Goal: Information Seeking & Learning: Learn about a topic

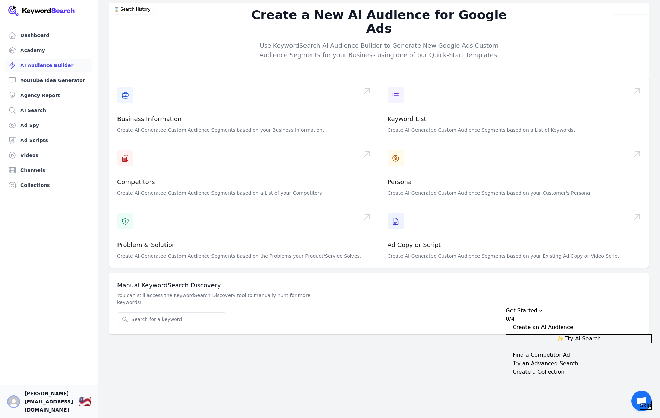
click at [16, 407] on img "Open user button" at bounding box center [13, 401] width 11 height 11
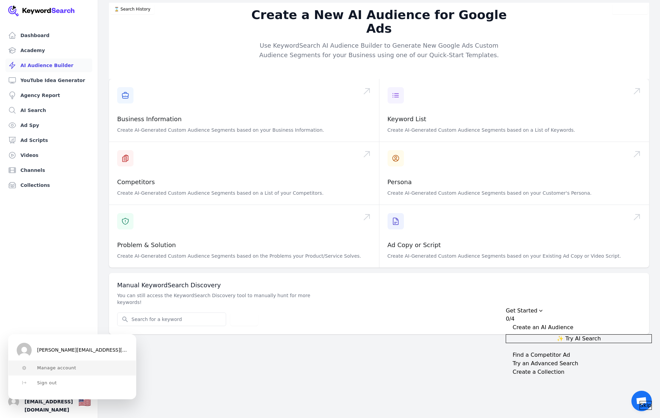
click at [48, 368] on span "Manage account" at bounding box center [56, 367] width 39 height 5
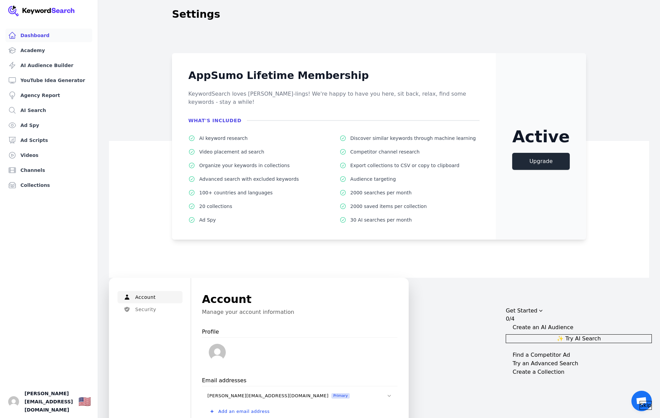
click at [23, 36] on link "Dashboard" at bounding box center [48, 36] width 87 height 14
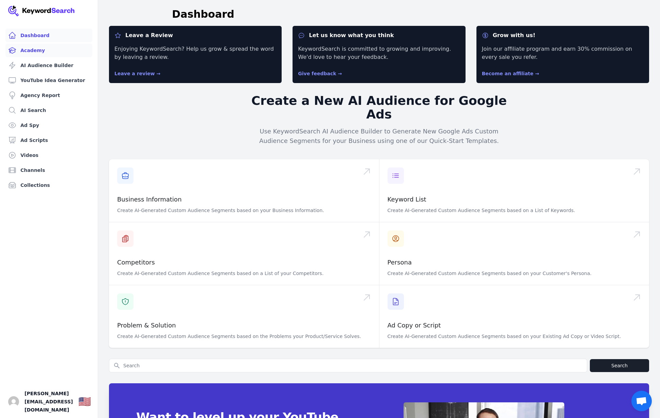
click at [31, 53] on link "Academy" at bounding box center [48, 51] width 87 height 14
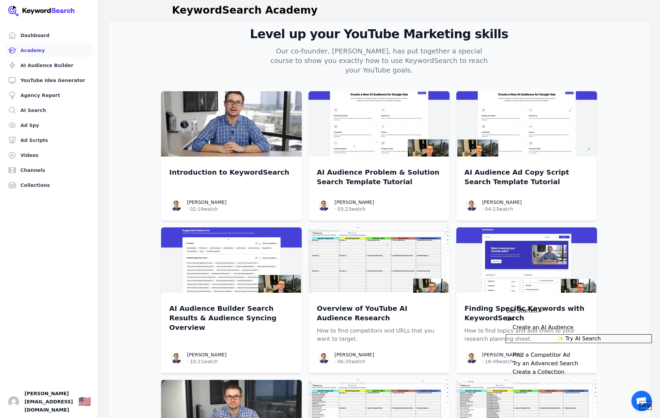
scroll to position [4, 0]
click at [33, 155] on link "Videos" at bounding box center [48, 155] width 87 height 14
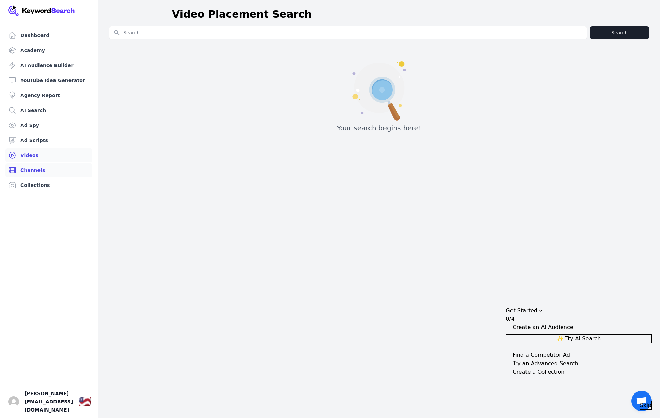
click at [32, 171] on link "Channels" at bounding box center [48, 170] width 87 height 14
click at [34, 184] on link "Collections" at bounding box center [48, 185] width 87 height 14
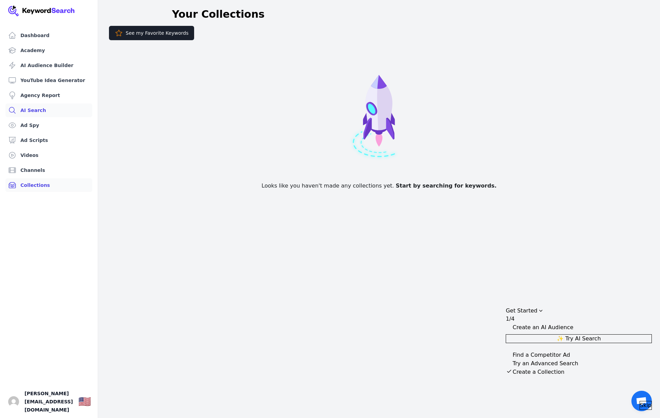
click at [32, 111] on link "AI Search" at bounding box center [48, 111] width 87 height 14
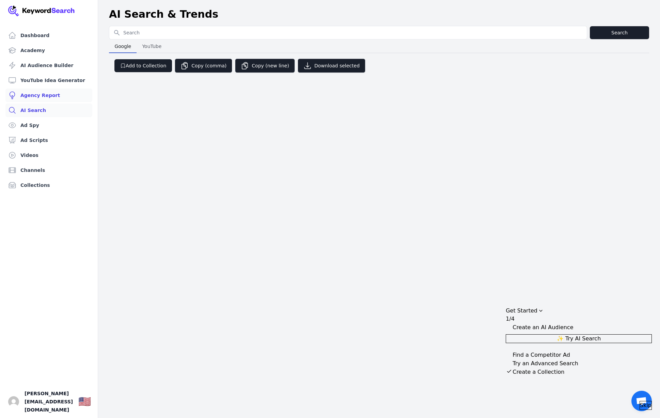
click at [33, 96] on link "Agency Report" at bounding box center [48, 96] width 87 height 14
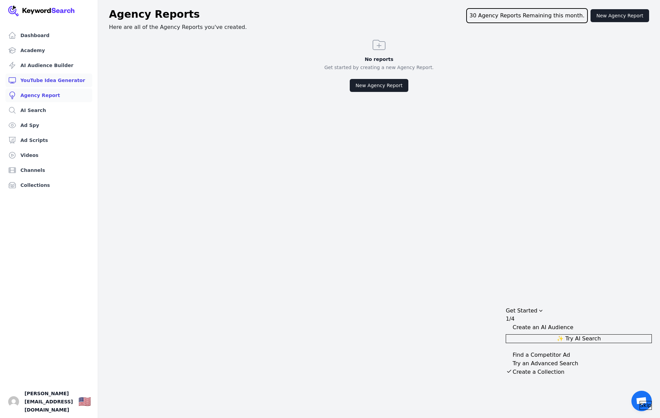
click at [37, 82] on link "YouTube Idea Generator" at bounding box center [48, 81] width 87 height 14
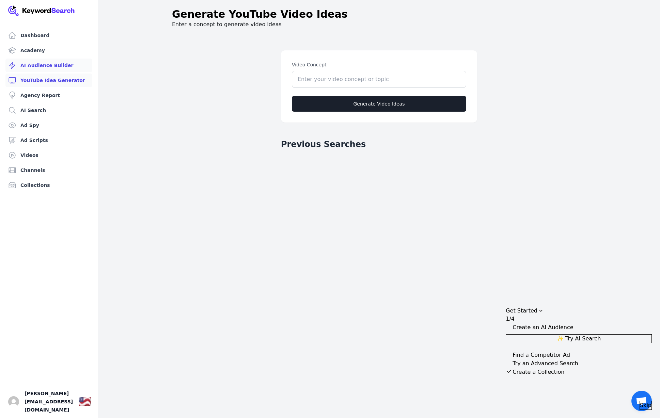
click at [36, 67] on link "AI Audience Builder" at bounding box center [48, 66] width 87 height 14
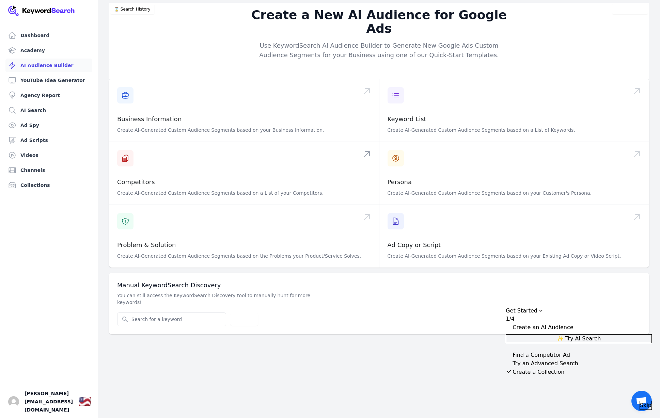
scroll to position [0, 0]
click at [226, 292] on p "You can still access the KeywordSearch Discovery tool to manually hunt for more…" at bounding box center [215, 299] width 196 height 14
click at [513, 324] on div "Collapse Checklist" at bounding box center [509, 327] width 7 height 7
click at [554, 334] on button "✨ Try AI Search" at bounding box center [579, 338] width 146 height 9
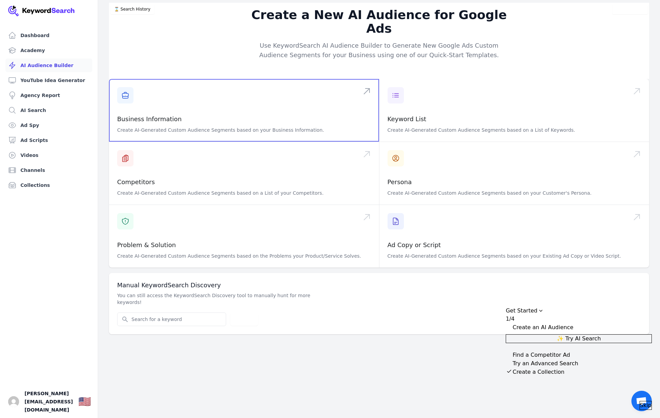
click at [127, 84] on span at bounding box center [244, 110] width 270 height 63
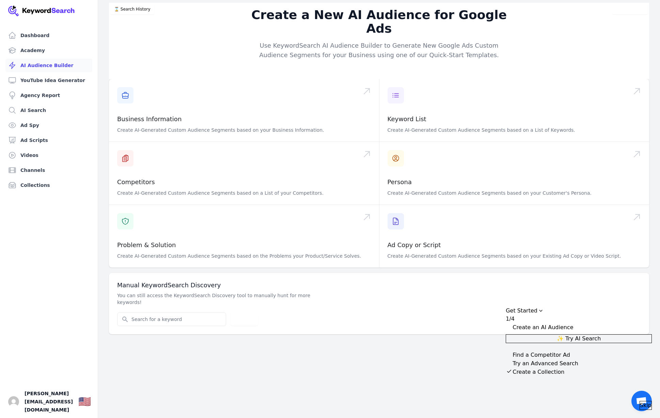
click at [497, 363] on div "Dashboard Academy AI Audience Builder YouTube Idea Generator Agency Report AI S…" at bounding box center [330, 209] width 660 height 418
click at [58, 80] on link "YouTube Idea Generator" at bounding box center [48, 81] width 87 height 14
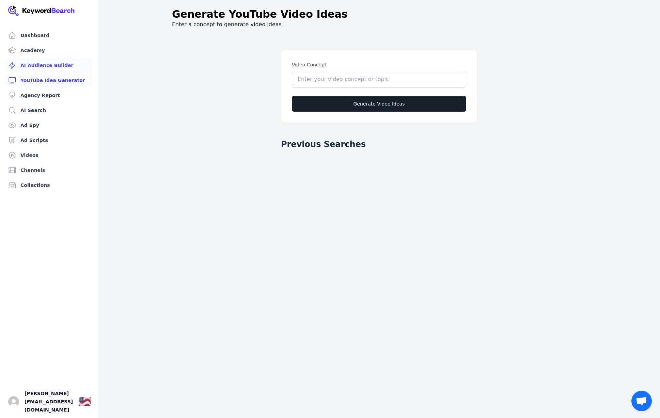
click at [51, 65] on link "AI Audience Builder" at bounding box center [48, 66] width 87 height 14
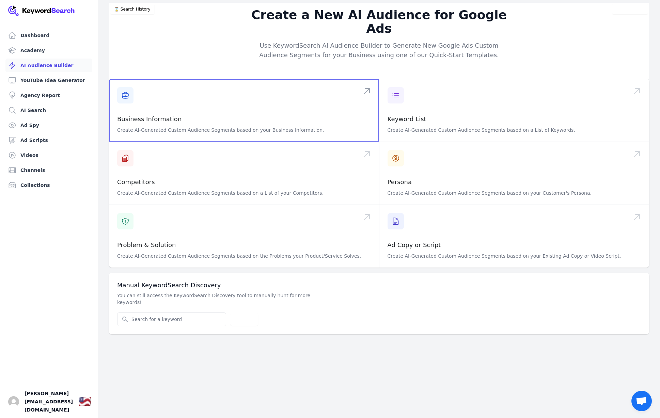
click at [131, 84] on span at bounding box center [244, 110] width 270 height 63
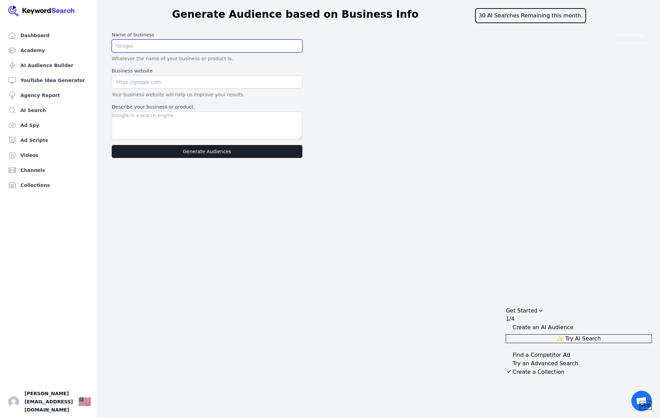
click at [125, 46] on input "text" at bounding box center [207, 46] width 191 height 13
paste input "Jarosz and Valente Orthodontics"
type input "Jarosz and Valente Orthodontics"
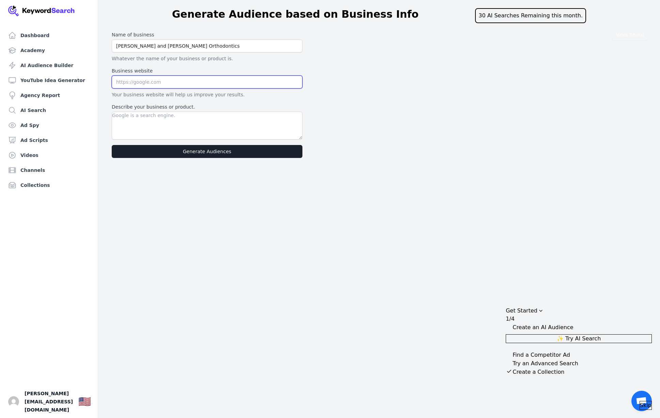
click at [137, 80] on input "text" at bounding box center [207, 82] width 191 height 13
paste input "https://jvortho.com/"
type input "https://jvortho.com/"
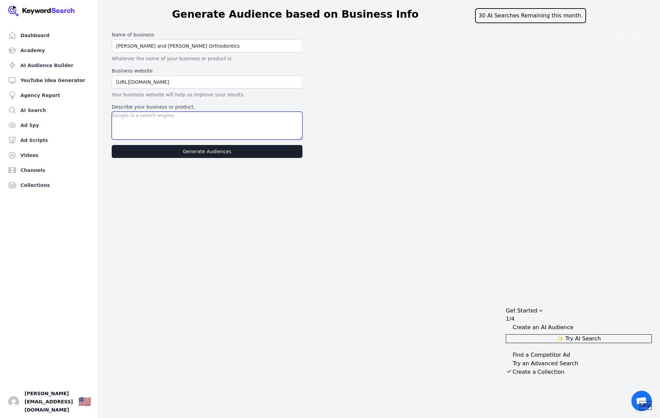
click at [133, 121] on textarea "Describe your business or product." at bounding box center [207, 126] width 191 height 28
paste textarea "As a leading orthodontic practice serving Deerfield, Arlington Heights, and the…"
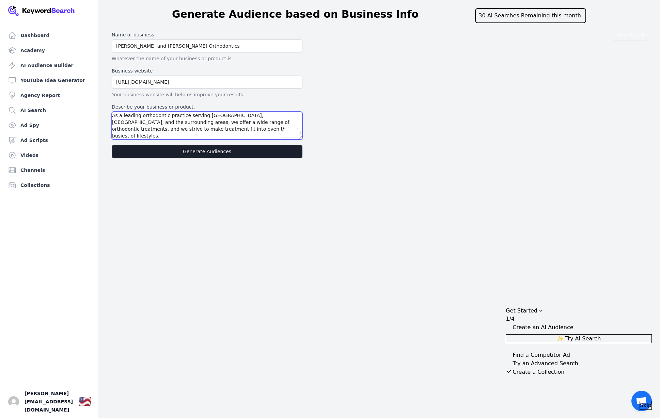
type textarea "As a leading orthodontic practice serving Deerfield, Arlington Heights, and the…"
click at [172, 153] on button "Generate Audiences" at bounding box center [207, 151] width 191 height 13
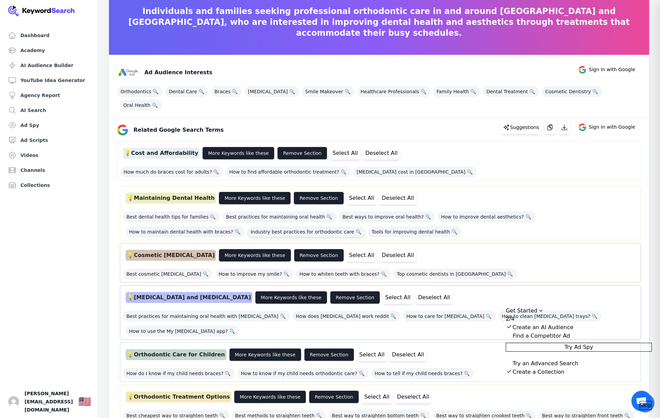
scroll to position [40, 0]
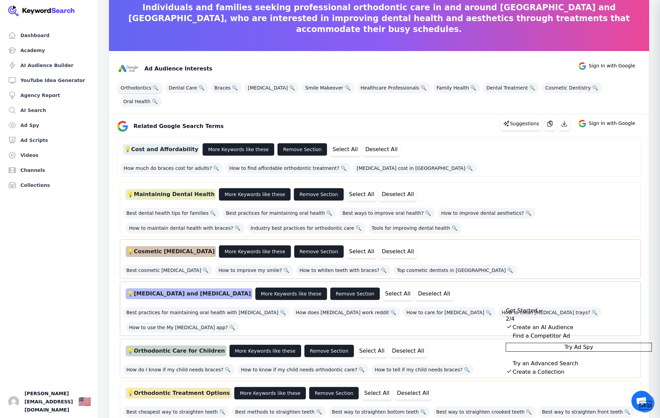
click at [137, 91] on span "Orthodontics 🔍" at bounding box center [139, 87] width 45 height 11
click at [139, 89] on span "Orthodontics 🔍" at bounding box center [139, 87] width 45 height 11
click at [149, 88] on span "Orthodontics 🔍" at bounding box center [139, 87] width 45 height 11
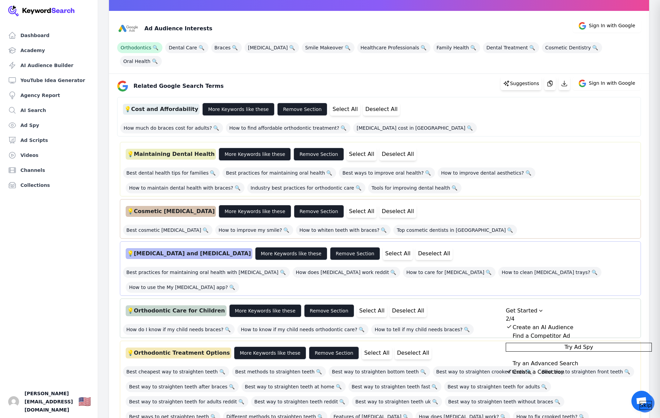
scroll to position [0, 0]
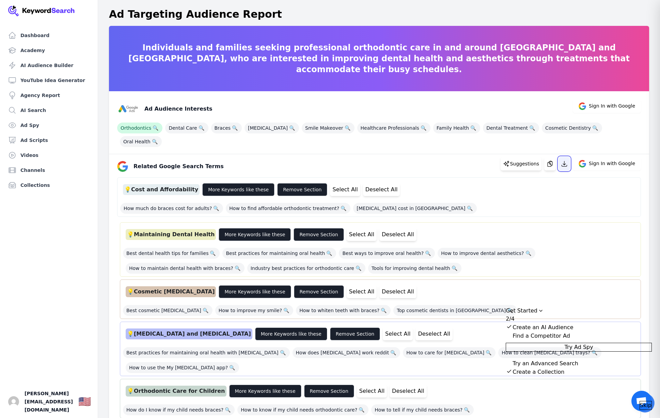
click at [565, 160] on icon "button" at bounding box center [564, 163] width 7 height 7
click at [487, 156] on div "Related Google Search Terms Suggestions Sign In with Google" at bounding box center [376, 164] width 529 height 16
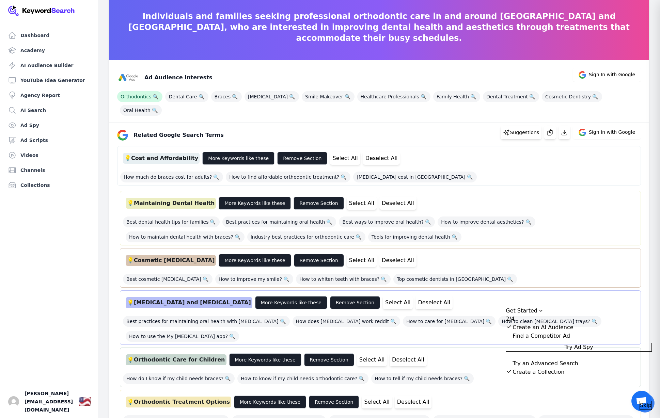
scroll to position [34, 0]
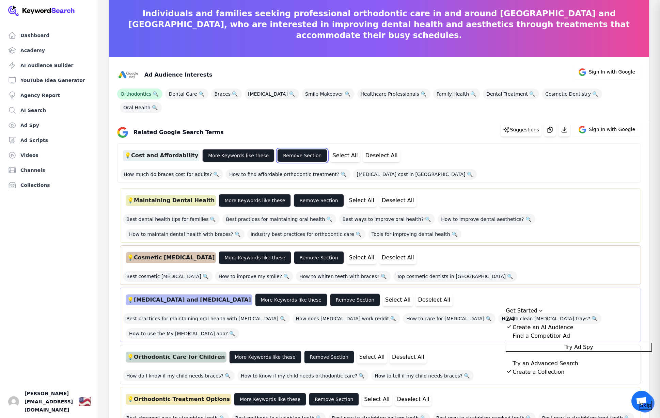
click at [277, 149] on button "Remove Section" at bounding box center [302, 155] width 50 height 13
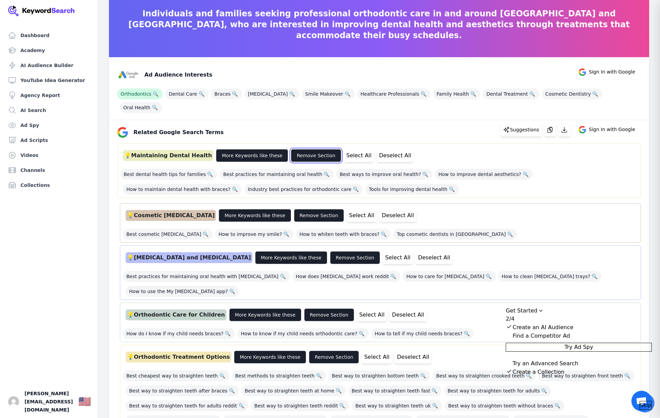
click at [291, 149] on button "Remove Section" at bounding box center [316, 155] width 50 height 13
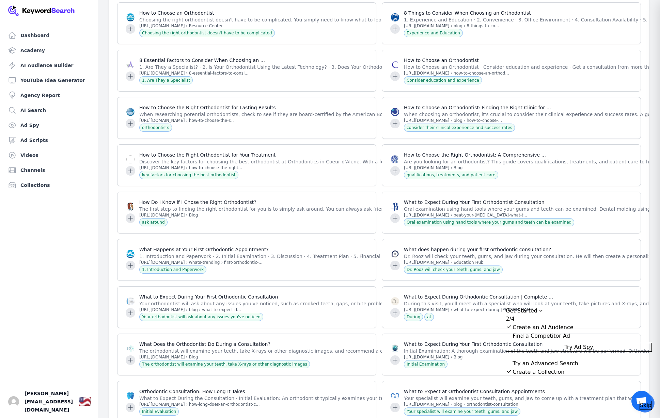
scroll to position [3142, 0]
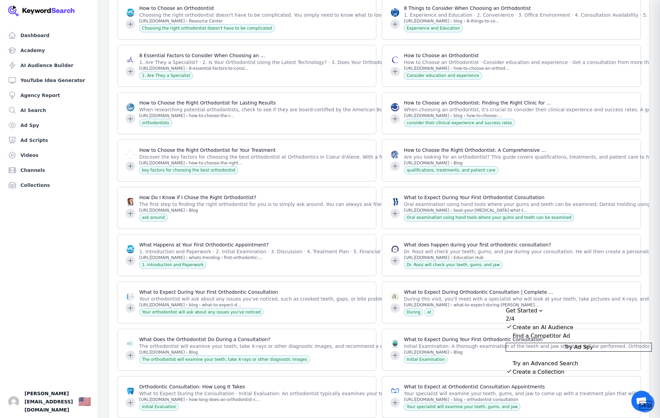
click at [556, 349] on button "Try Ad Spy" at bounding box center [579, 347] width 146 height 9
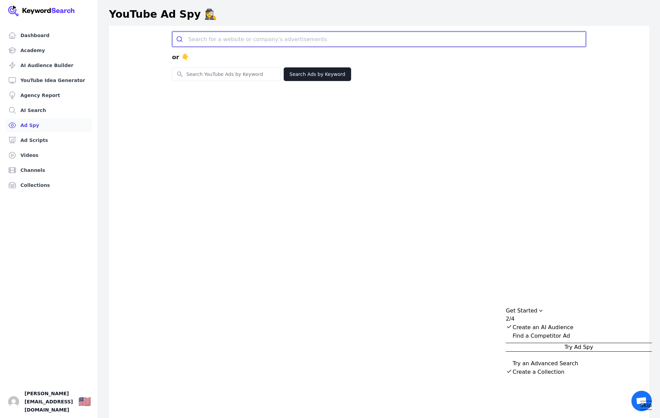
click at [198, 42] on input "search" at bounding box center [386, 39] width 397 height 15
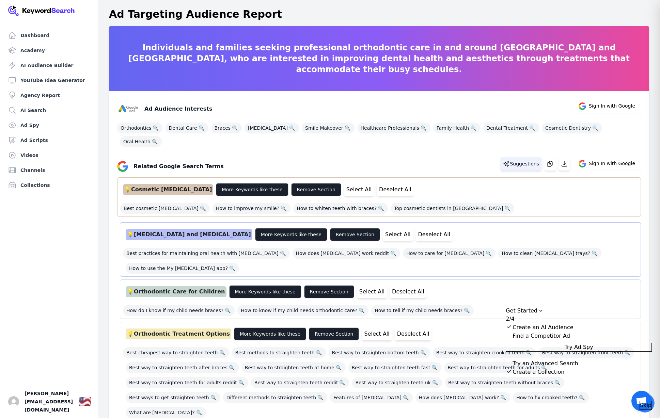
click at [509, 161] on icon at bounding box center [506, 163] width 5 height 5
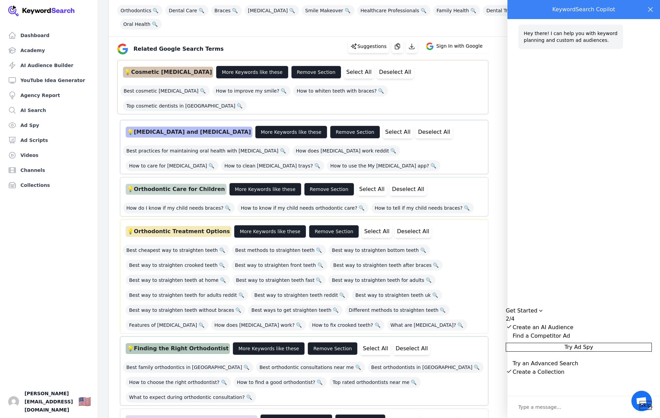
scroll to position [119, 0]
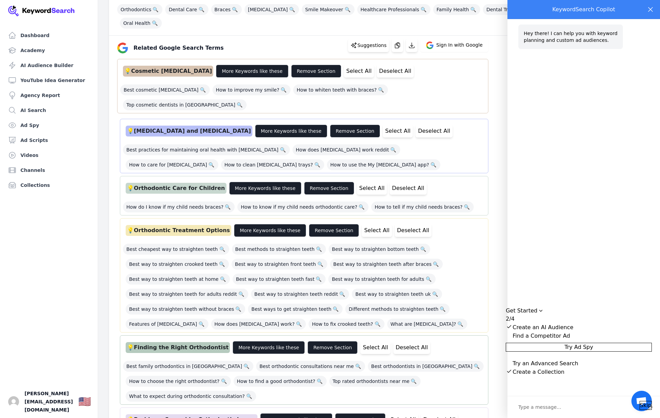
click at [640, 402] on span "Skip" at bounding box center [646, 406] width 12 height 8
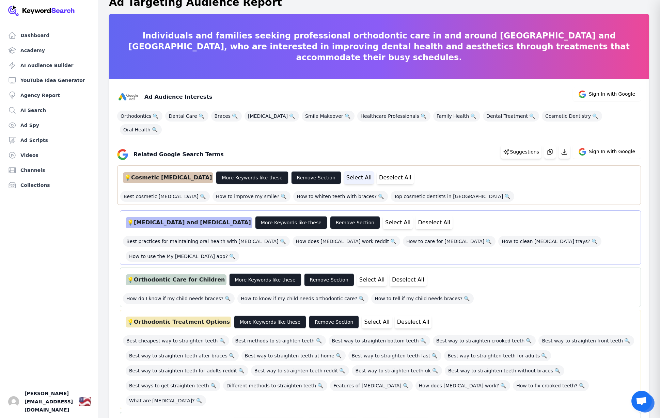
scroll to position [0, 0]
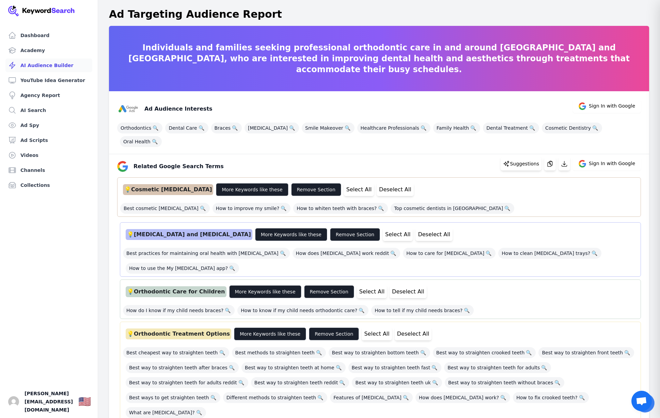
click at [29, 63] on link "AI Audience Builder" at bounding box center [48, 66] width 87 height 14
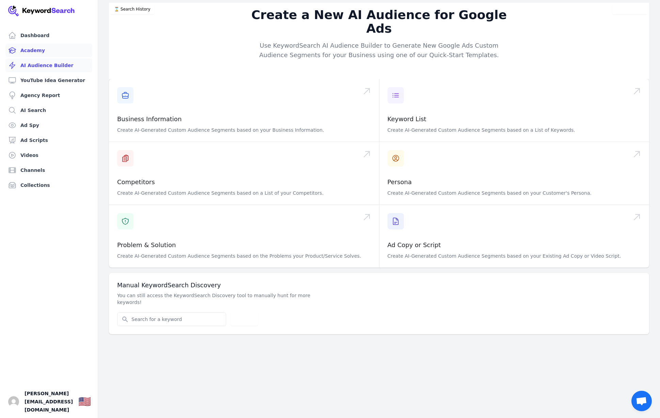
click at [39, 53] on link "Academy" at bounding box center [48, 51] width 87 height 14
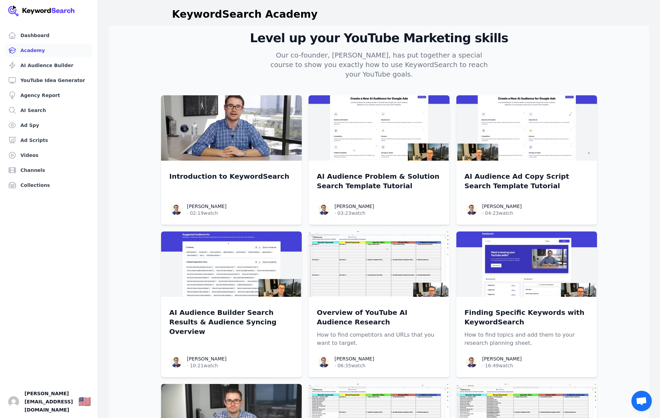
click at [26, 52] on link "Academy" at bounding box center [48, 51] width 87 height 14
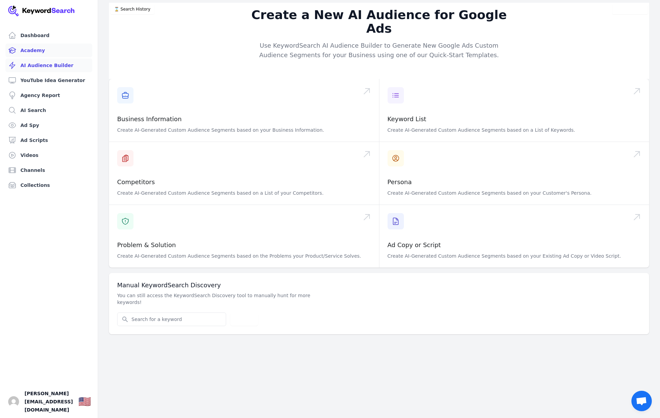
click at [27, 49] on link "Academy" at bounding box center [48, 51] width 87 height 14
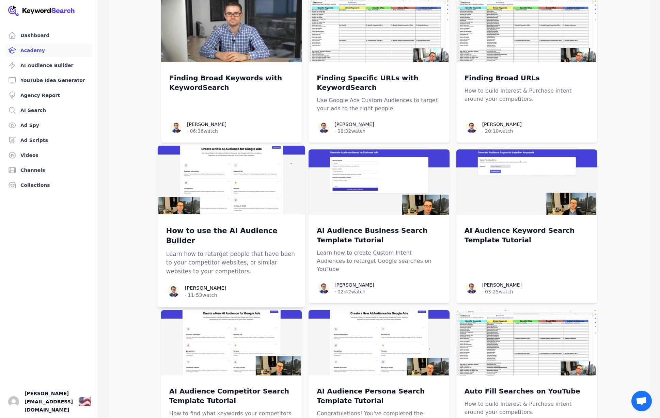
scroll to position [389, 0]
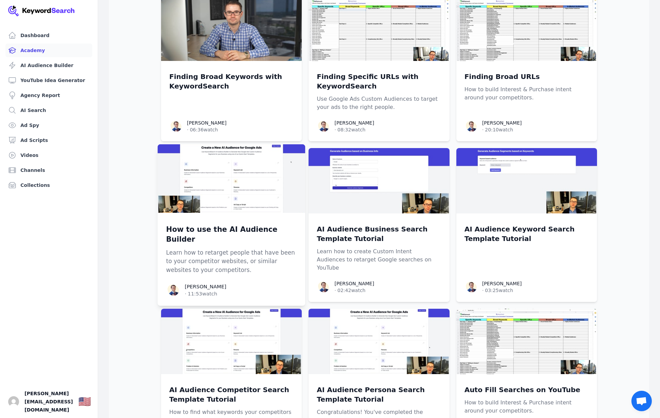
click at [254, 187] on img at bounding box center [232, 178] width 148 height 69
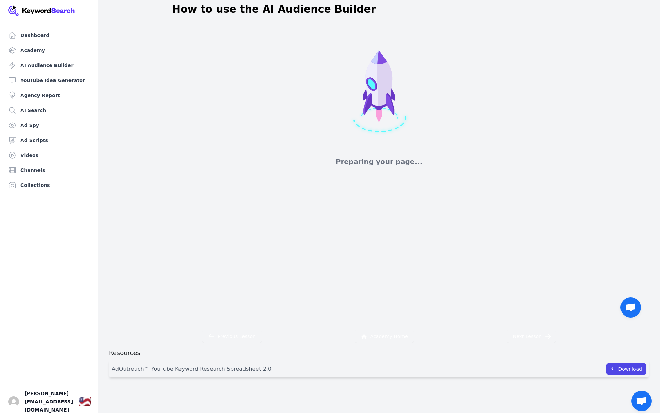
scroll to position [6, 0]
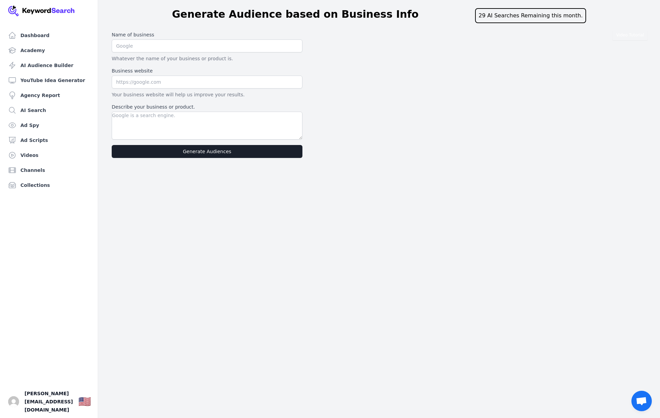
click at [364, 39] on div "Video Tutorial Name of business Whatever the name of your business or product i…" at bounding box center [379, 95] width 540 height 132
click at [51, 111] on link "AI Search" at bounding box center [48, 111] width 87 height 14
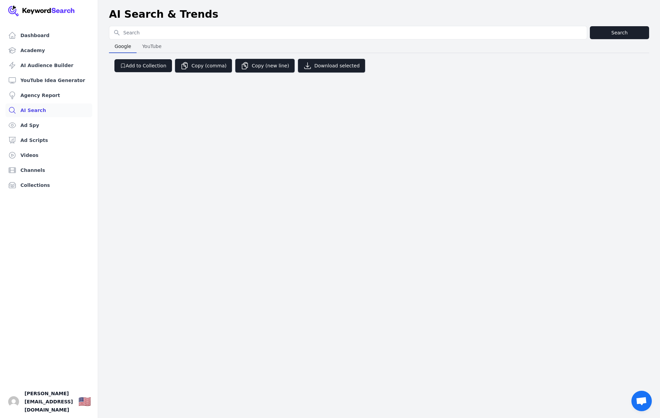
click at [153, 45] on span "YouTube" at bounding box center [151, 47] width 25 height 10
click at [120, 47] on span "Google" at bounding box center [123, 47] width 22 height 10
click at [36, 186] on link "Collections" at bounding box center [48, 185] width 87 height 14
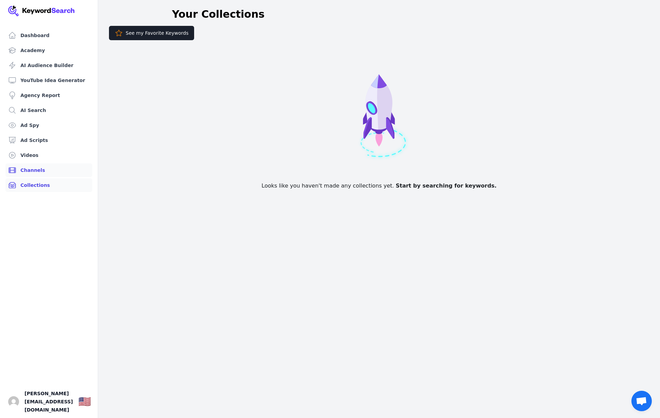
click at [35, 164] on link "Channels" at bounding box center [48, 170] width 87 height 14
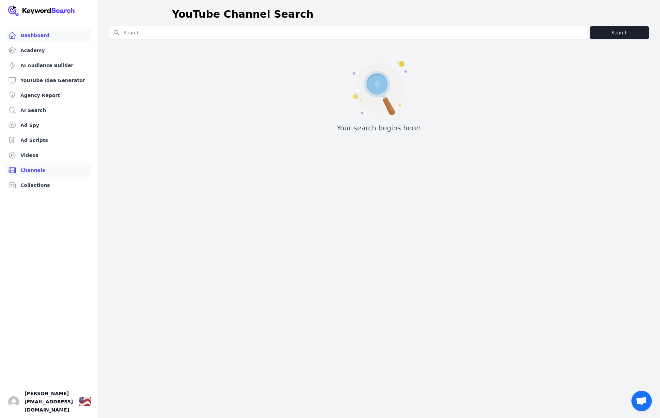
click at [29, 39] on link "Dashboard" at bounding box center [48, 36] width 87 height 14
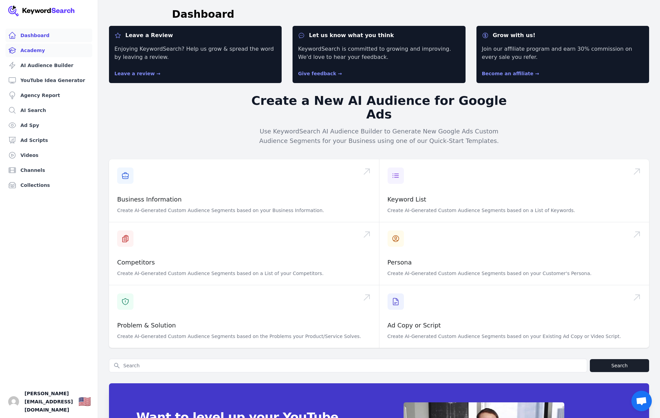
click at [32, 51] on link "Academy" at bounding box center [48, 51] width 87 height 14
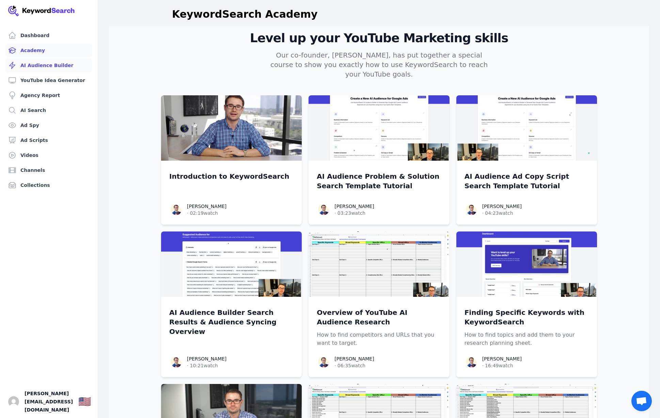
click at [35, 65] on link "AI Audience Builder" at bounding box center [48, 66] width 87 height 14
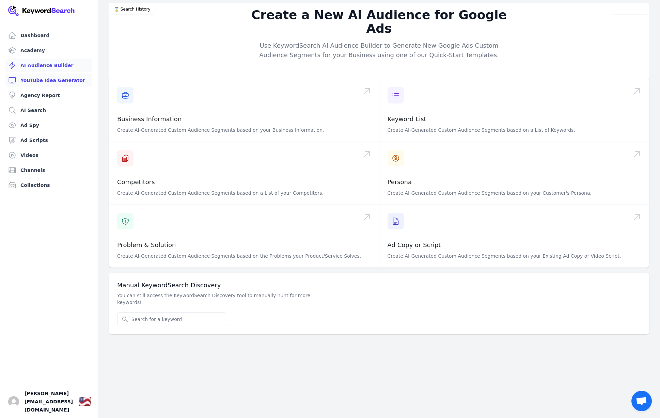
click at [39, 79] on link "YouTube Idea Generator" at bounding box center [48, 81] width 87 height 14
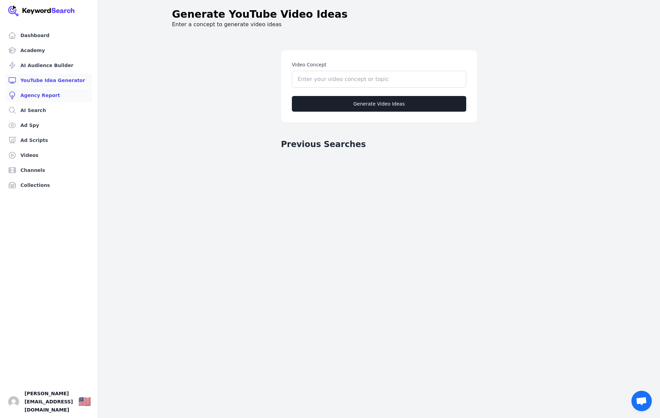
click at [42, 98] on link "Agency Report" at bounding box center [48, 96] width 87 height 14
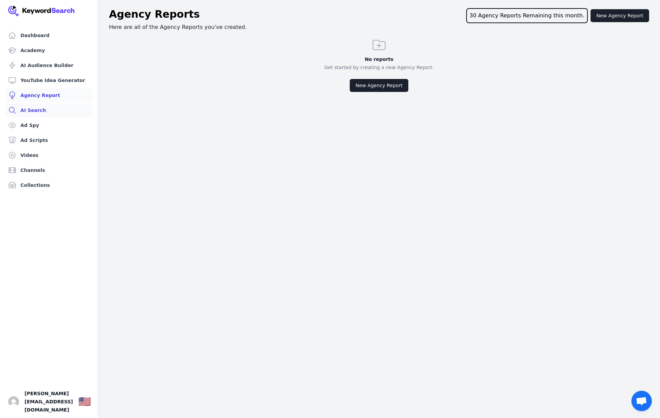
click at [41, 111] on link "AI Search" at bounding box center [48, 111] width 87 height 14
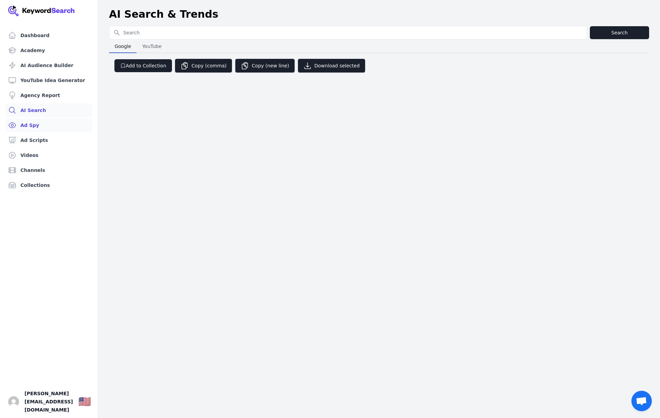
click at [33, 125] on link "Ad Spy" at bounding box center [48, 126] width 87 height 14
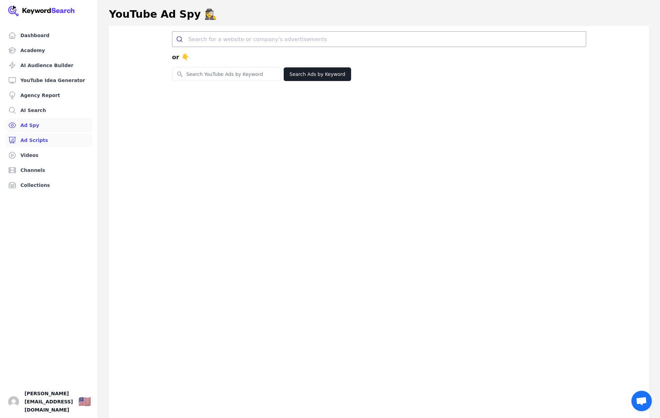
click at [35, 137] on link "Ad Scripts" at bounding box center [48, 140] width 87 height 14
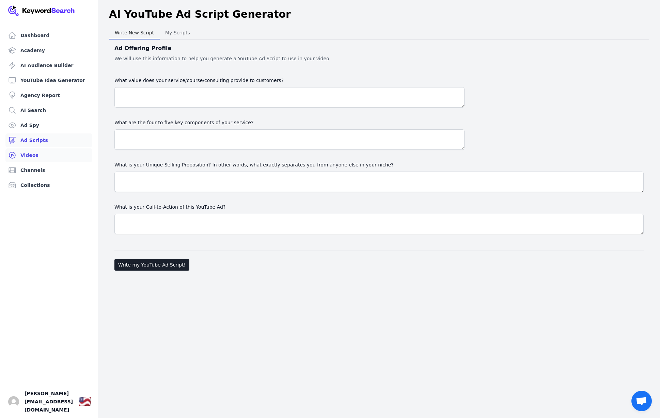
click at [30, 151] on link "Videos" at bounding box center [48, 155] width 87 height 14
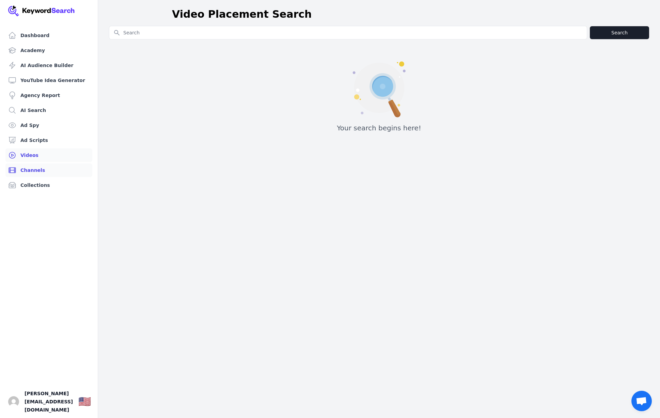
click at [31, 170] on link "Channels" at bounding box center [48, 170] width 87 height 14
click at [31, 184] on link "Collections" at bounding box center [48, 185] width 87 height 14
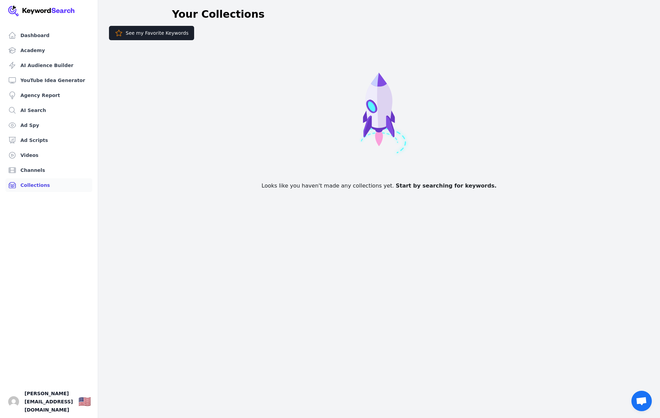
click at [134, 30] on button "See my Favorite Keywords" at bounding box center [151, 33] width 85 height 14
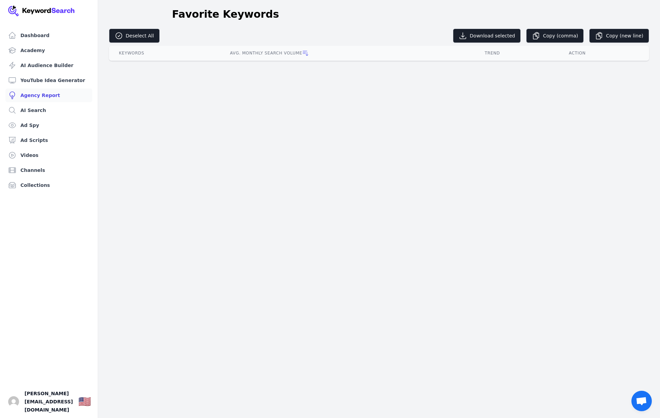
click at [43, 94] on link "Agency Report" at bounding box center [48, 96] width 87 height 14
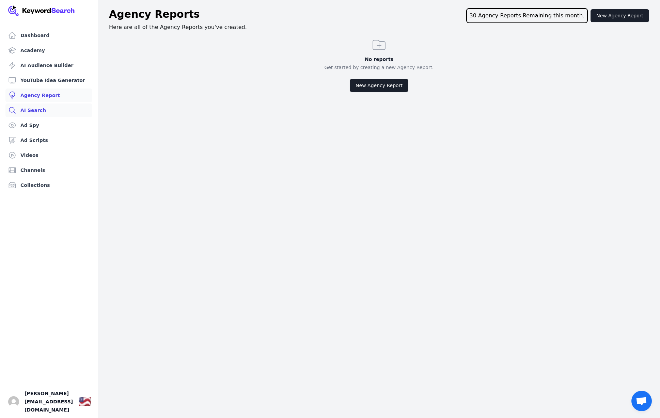
click at [41, 108] on link "AI Search" at bounding box center [48, 111] width 87 height 14
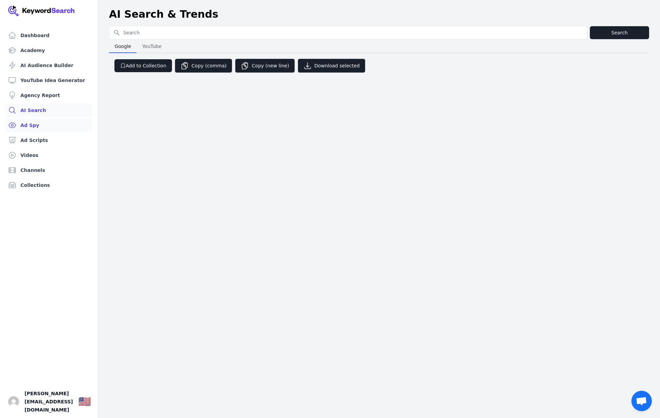
click at [37, 123] on link "Ad Spy" at bounding box center [48, 126] width 87 height 14
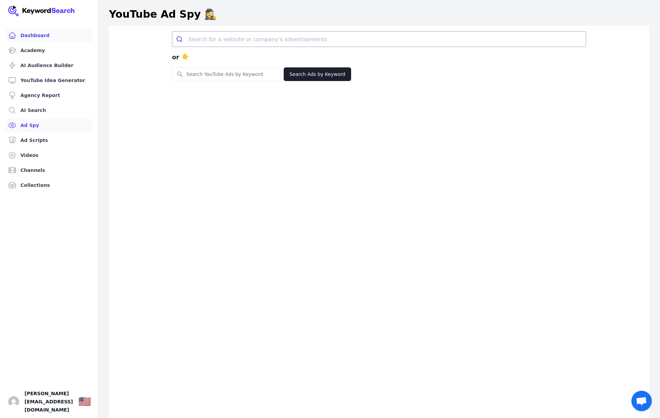
click at [32, 36] on link "Dashboard" at bounding box center [48, 36] width 87 height 14
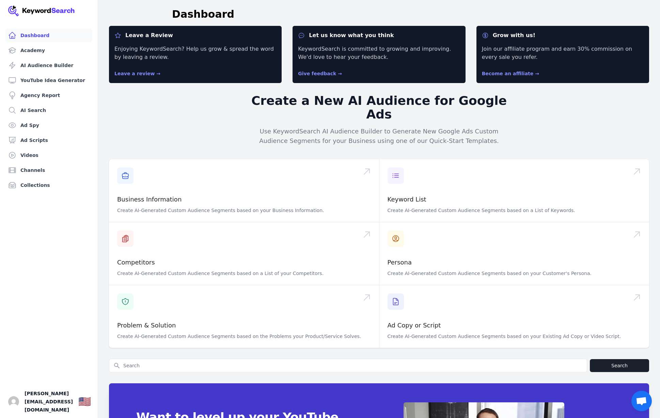
click at [38, 35] on link "Dashboard" at bounding box center [48, 36] width 87 height 14
click at [34, 51] on link "Academy" at bounding box center [48, 51] width 87 height 14
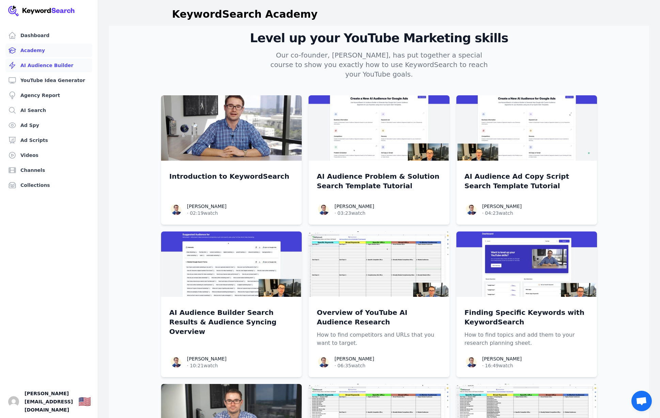
click at [33, 67] on link "AI Audience Builder" at bounding box center [48, 66] width 87 height 14
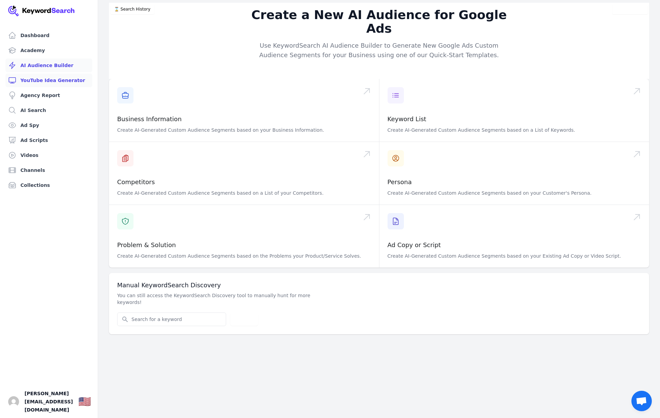
click at [34, 79] on link "YouTube Idea Generator" at bounding box center [48, 81] width 87 height 14
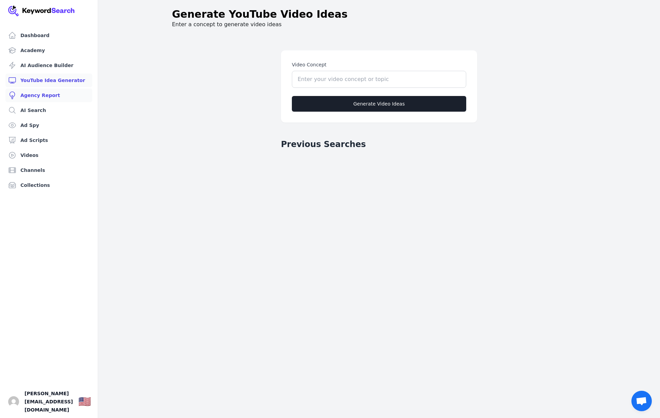
click at [35, 92] on link "Agency Report" at bounding box center [48, 96] width 87 height 14
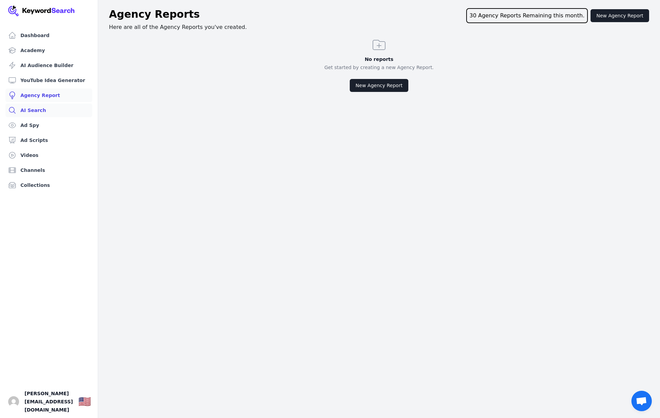
click at [33, 108] on link "AI Search" at bounding box center [48, 111] width 87 height 14
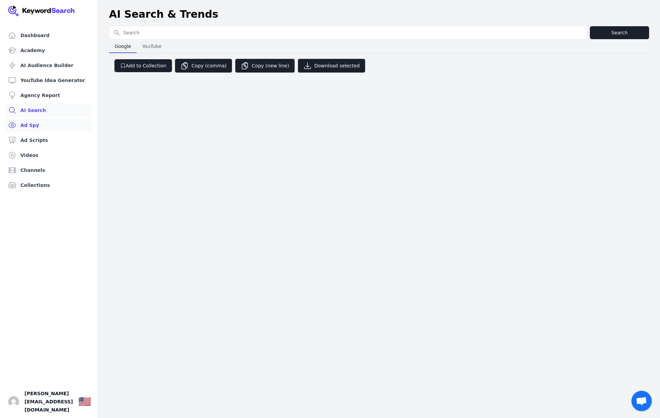
click at [29, 125] on link "Ad Spy" at bounding box center [48, 126] width 87 height 14
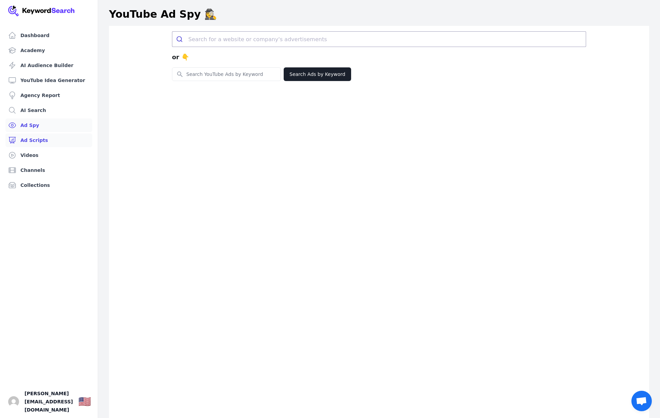
click at [36, 142] on link "Ad Scripts" at bounding box center [48, 140] width 87 height 14
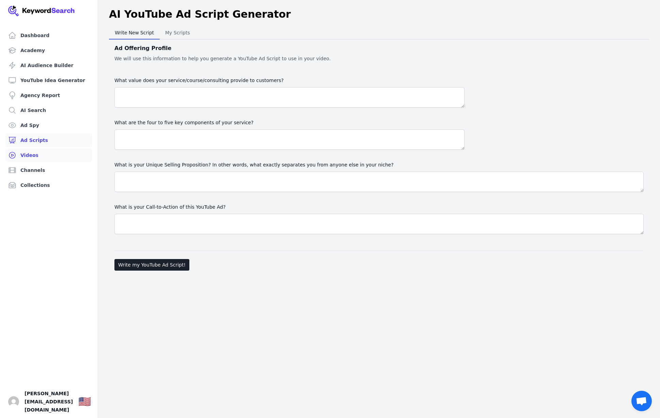
click at [35, 153] on link "Videos" at bounding box center [48, 155] width 87 height 14
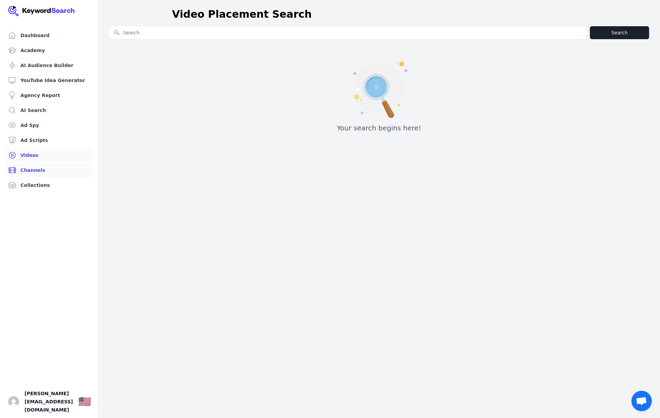
click at [37, 165] on link "Channels" at bounding box center [48, 170] width 87 height 14
click at [33, 185] on link "Collections" at bounding box center [48, 185] width 87 height 14
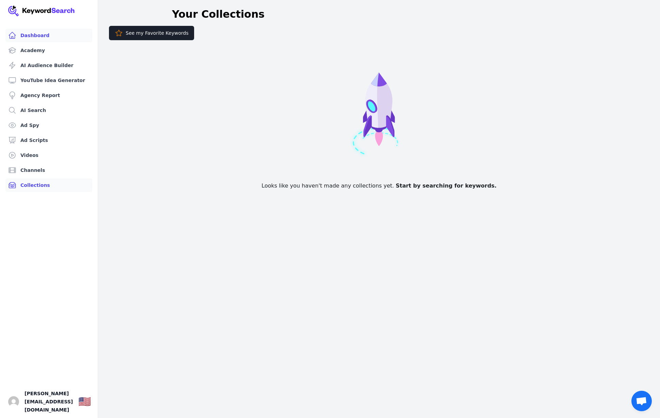
click at [30, 37] on link "Dashboard" at bounding box center [48, 36] width 87 height 14
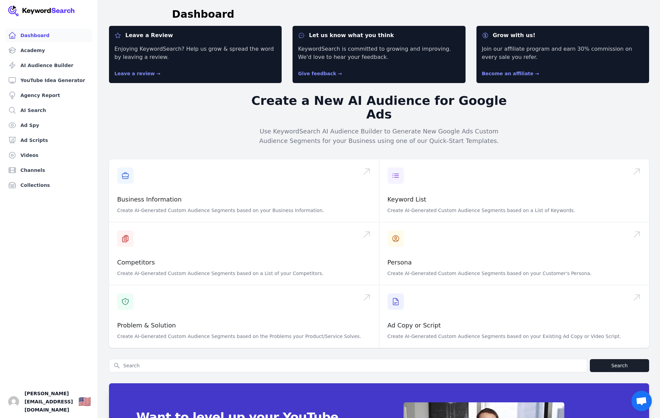
click at [218, 115] on div "Leave a Review Enjoying KeywordSearch? Help us grow & spread the word by leavin…" at bounding box center [379, 276] width 540 height 500
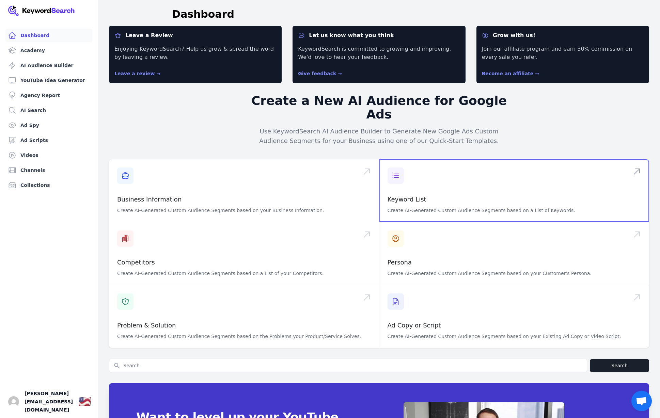
click at [395, 164] on span at bounding box center [514, 190] width 270 height 63
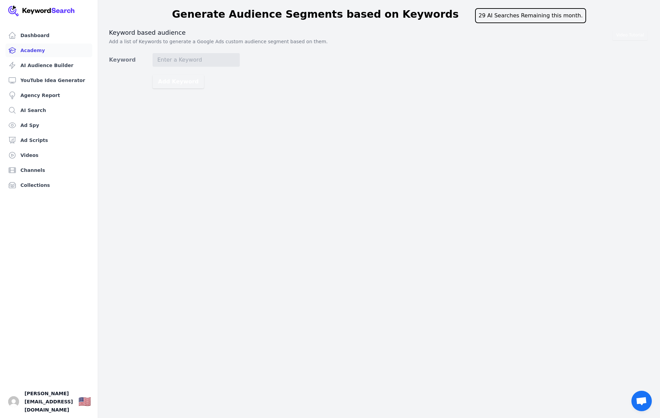
click at [39, 54] on link "Academy" at bounding box center [48, 51] width 87 height 14
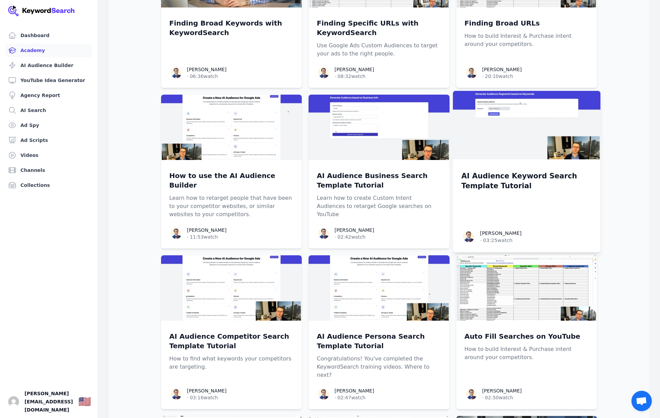
scroll to position [442, 0]
click at [475, 183] on div "AI Audience Keyword Search Template Tutorial" at bounding box center [526, 194] width 131 height 53
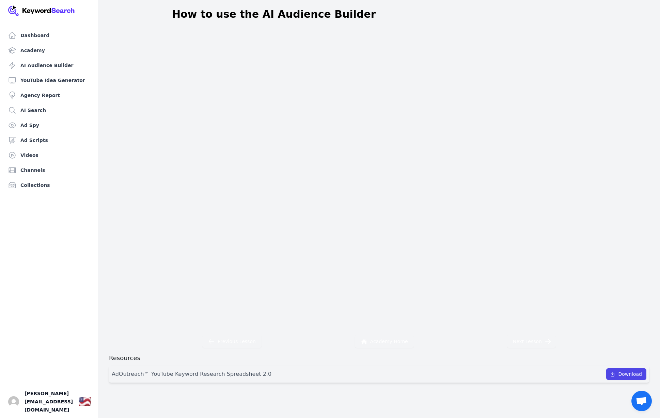
scroll to position [8, 0]
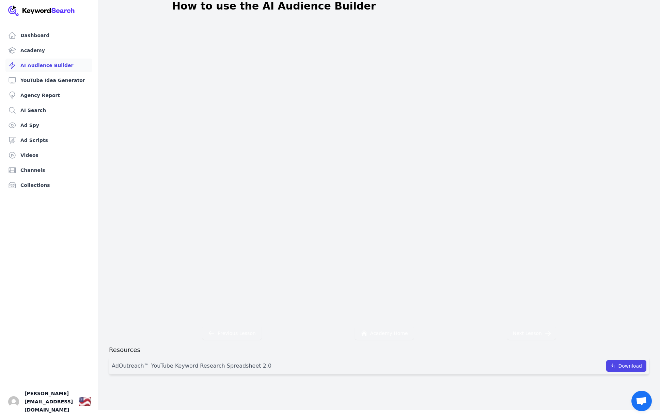
click at [49, 67] on link "AI Audience Builder" at bounding box center [48, 66] width 87 height 14
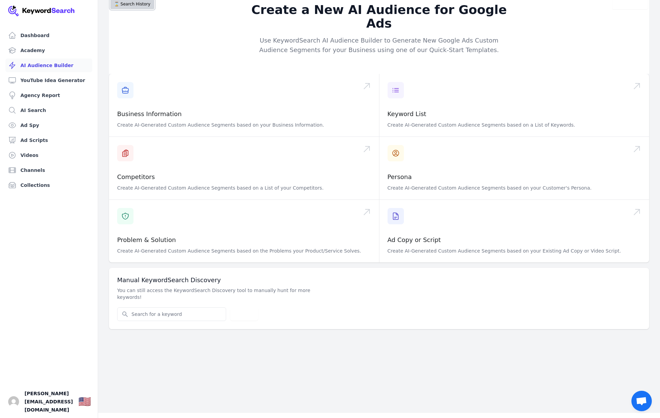
click at [135, 11] on div "Create a New AI Audience for Google Ads Use KeywordSearch AI Audience Builder t…" at bounding box center [379, 36] width 540 height 76
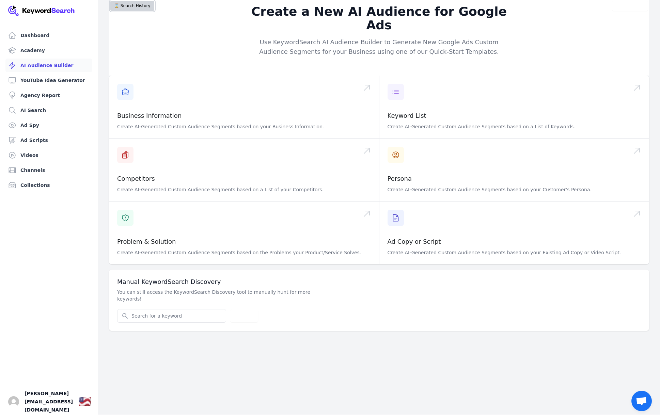
click at [130, 9] on button "⌛️ Search History" at bounding box center [132, 6] width 44 height 10
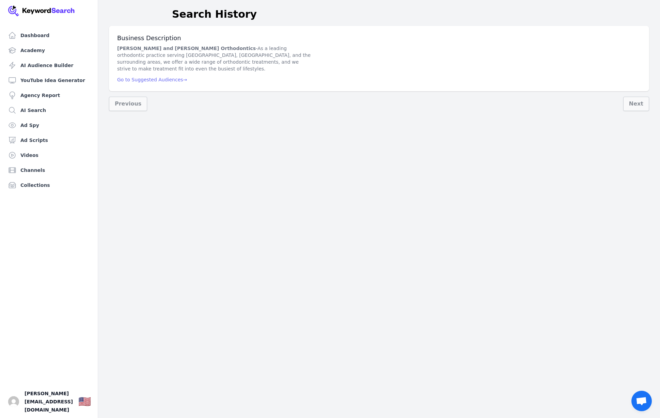
click at [127, 77] on span "Go to Suggested Audiences →" at bounding box center [152, 79] width 70 height 5
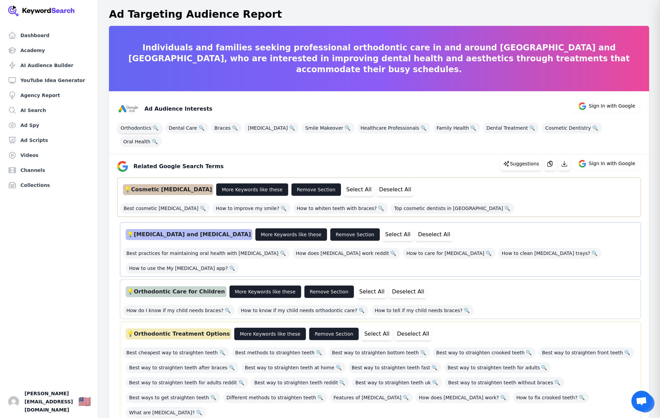
click at [136, 125] on span "Orthodontics 🔍" at bounding box center [139, 128] width 45 height 11
click at [221, 127] on span "Braces 🔍" at bounding box center [226, 128] width 31 height 11
click at [250, 128] on span "Invisalign 🔍" at bounding box center [272, 128] width 54 height 11
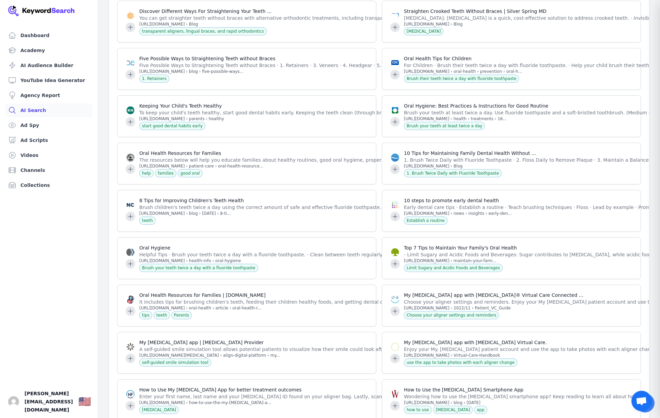
scroll to position [20447, 0]
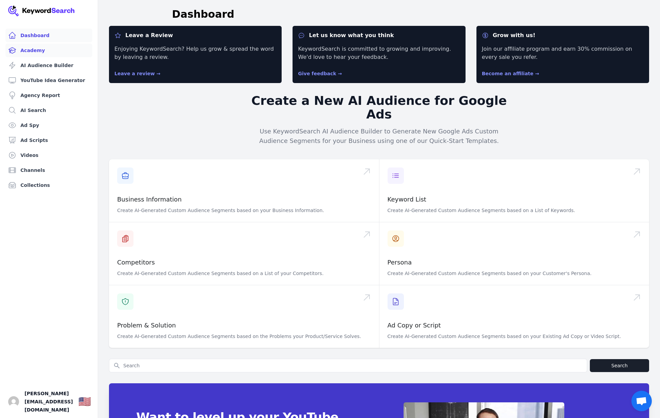
click at [33, 50] on link "Academy" at bounding box center [48, 51] width 87 height 14
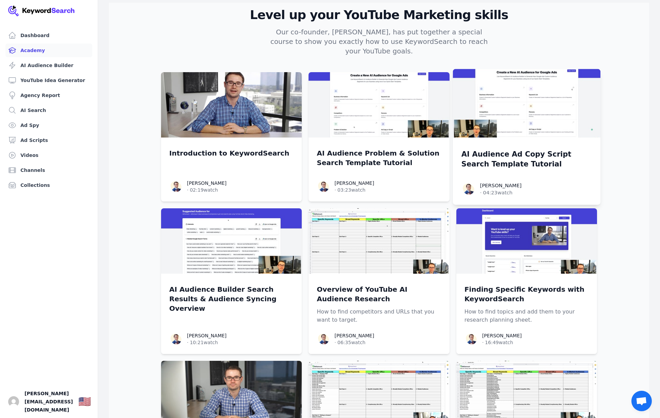
scroll to position [24, 0]
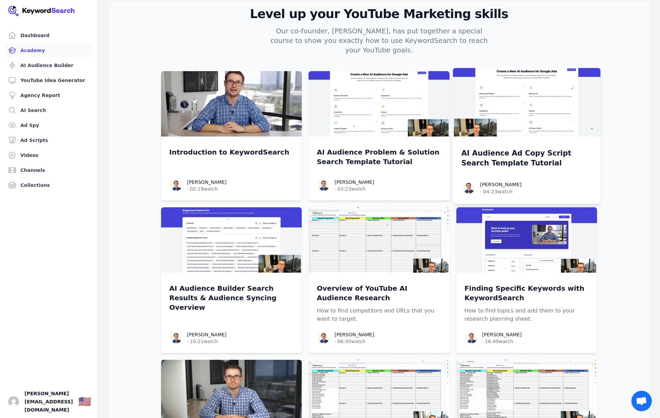
click at [497, 155] on p "AI Audience Ad Copy Script Search Template Tutorial" at bounding box center [526, 158] width 131 height 20
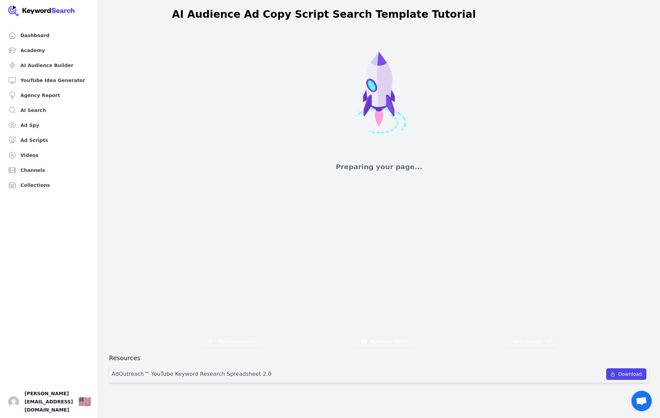
scroll to position [8, 0]
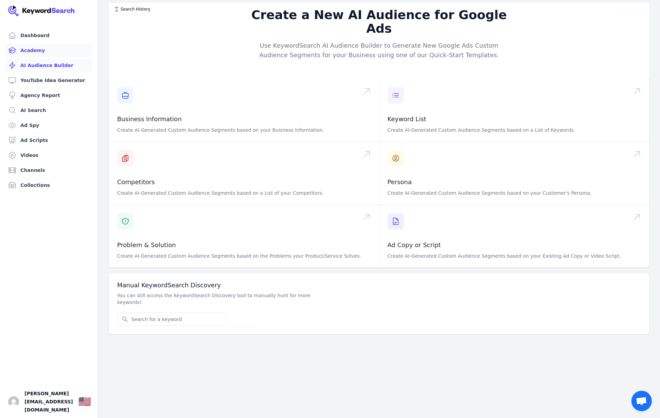
click at [27, 51] on link "Academy" at bounding box center [48, 51] width 87 height 14
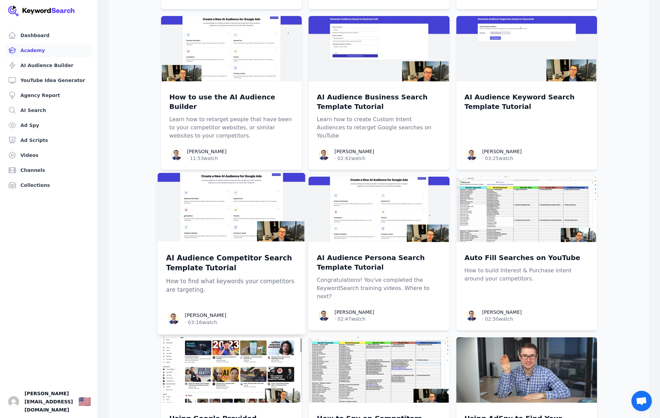
scroll to position [520, 0]
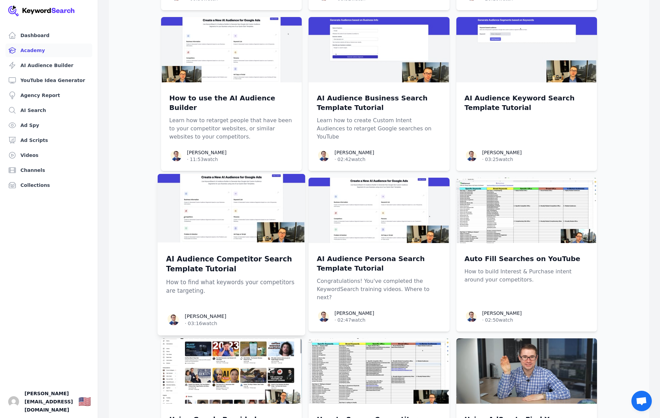
click at [258, 257] on link "AI Audience Competitor Search Template Tutorial How to find what keywords your …" at bounding box center [231, 275] width 131 height 42
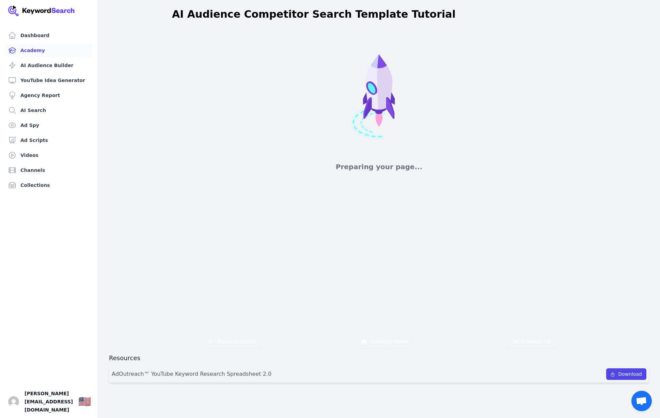
click at [32, 51] on link "Academy" at bounding box center [48, 51] width 87 height 14
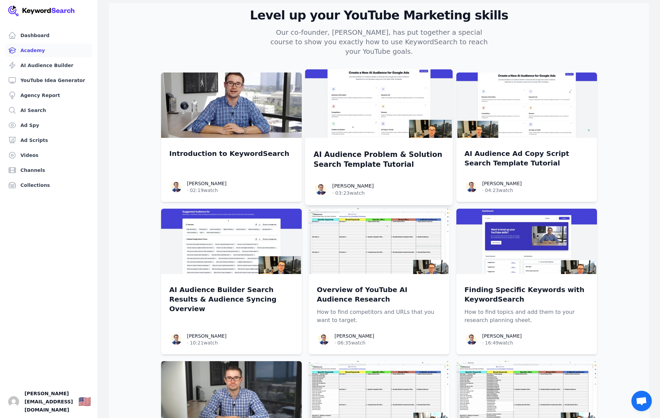
click at [345, 150] on p "AI Audience Problem & Solution Search Template Tutorial" at bounding box center [379, 160] width 131 height 20
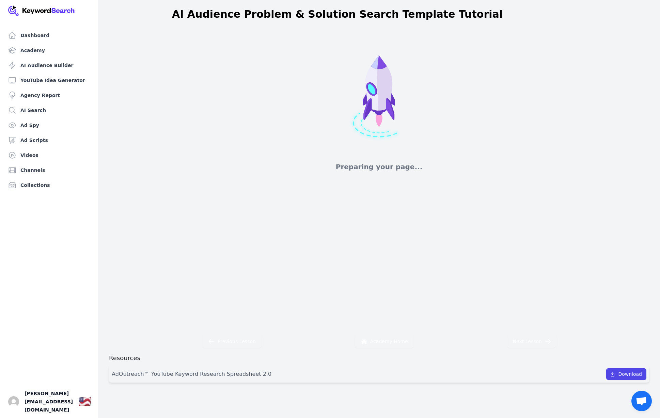
scroll to position [8, 0]
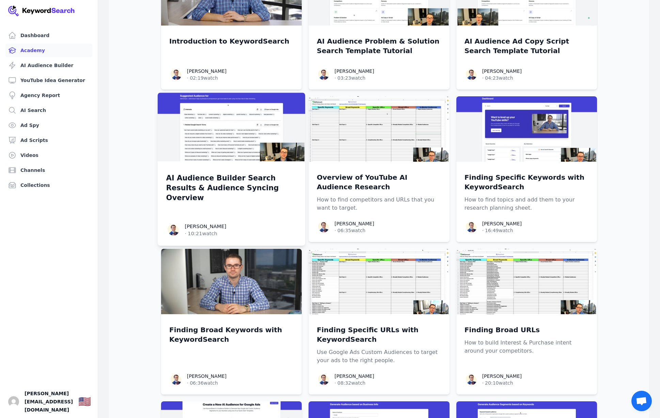
scroll to position [136, 0]
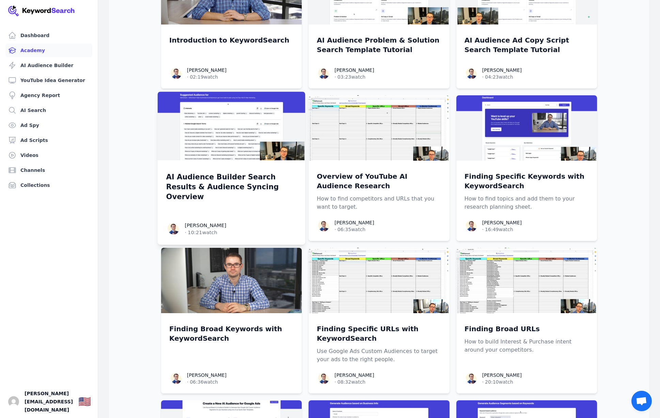
click at [203, 177] on p "AI Audience Builder Search Results & Audience Syncing Overview" at bounding box center [231, 187] width 131 height 30
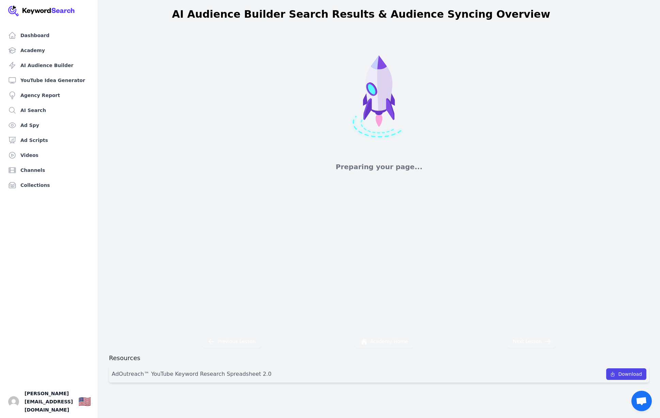
scroll to position [0, 0]
click at [43, 52] on link "Academy" at bounding box center [48, 51] width 87 height 14
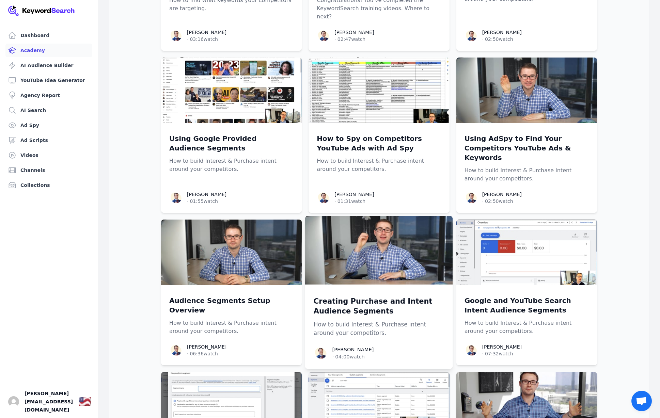
scroll to position [800, 0]
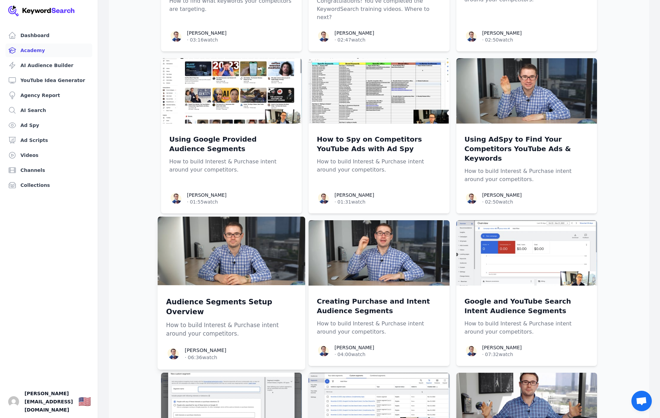
click at [250, 294] on div "Audience Segments Setup Overview How to build Interest & Purchase intent around…" at bounding box center [231, 316] width 131 height 44
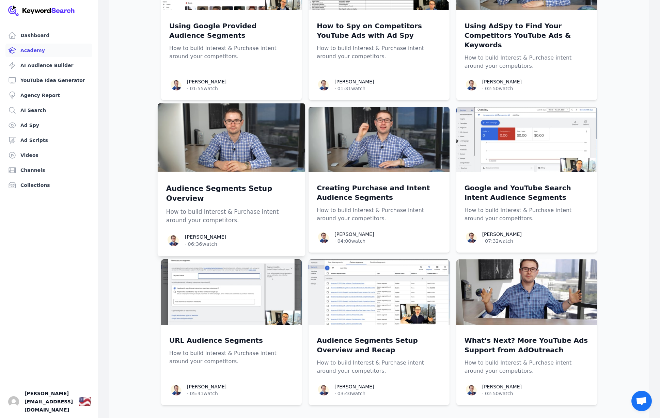
scroll to position [914, 0]
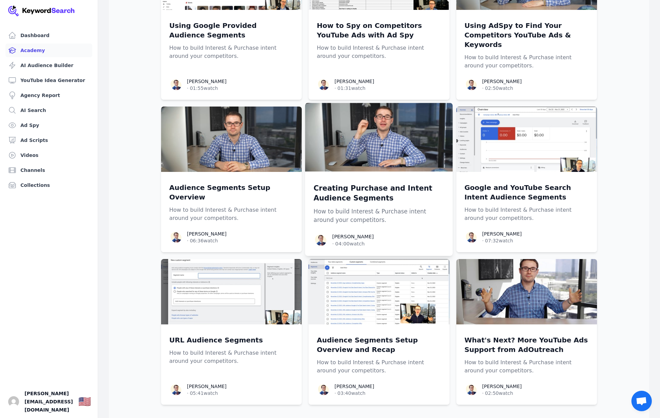
click at [337, 183] on p "Creating Purchase and Intent Audience Segments" at bounding box center [379, 193] width 131 height 20
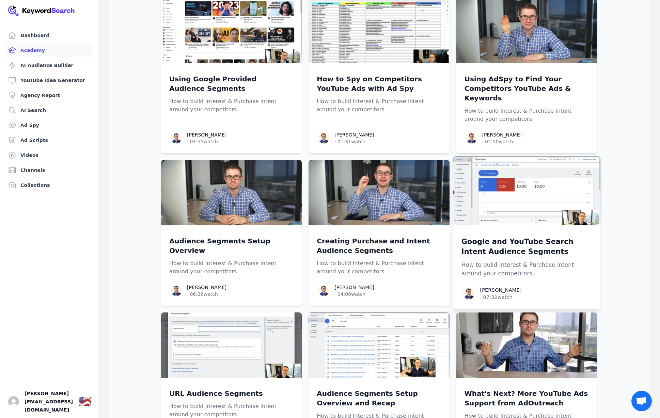
scroll to position [859, 0]
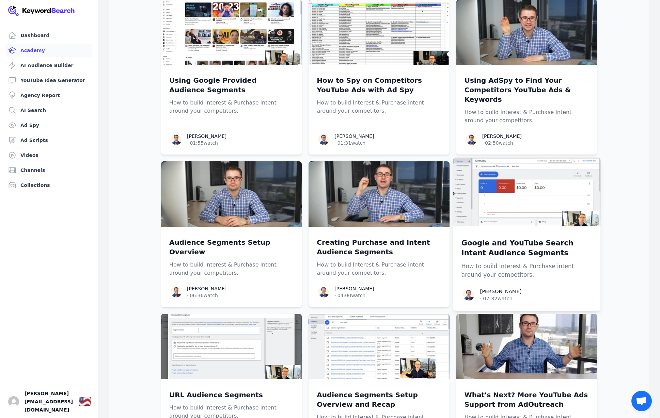
click at [484, 238] on p "Google and YouTube Search Intent Audience Segments" at bounding box center [526, 248] width 131 height 20
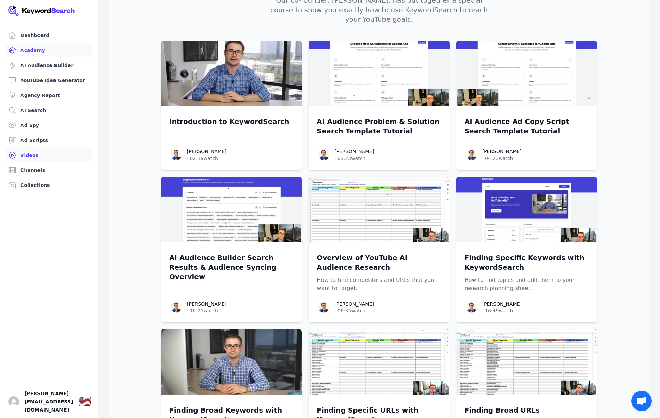
scroll to position [54, 0]
